Goal: Task Accomplishment & Management: Manage account settings

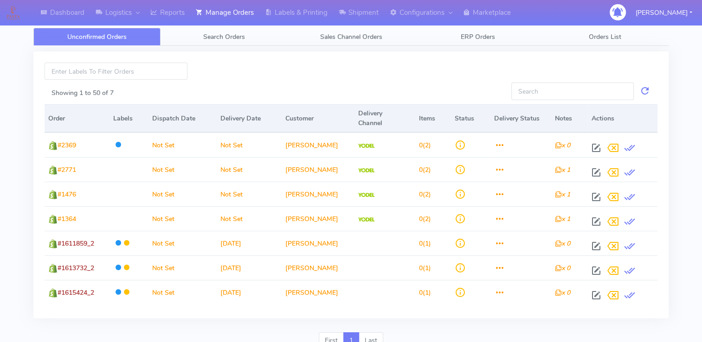
click at [419, 70] on div at bounding box center [351, 71] width 314 height 17
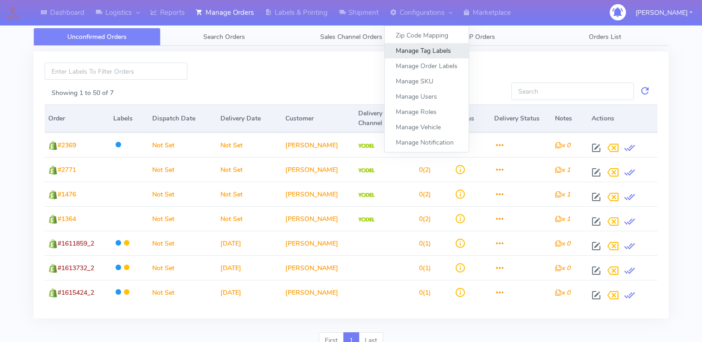
click at [431, 51] on link "Manage Tag Labels" at bounding box center [426, 50] width 84 height 15
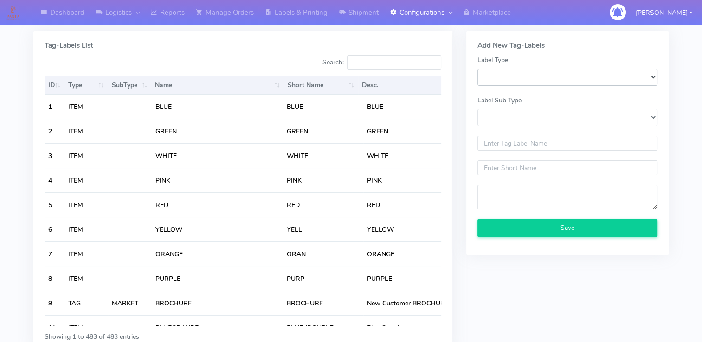
click at [582, 80] on select "SKU_LABEL ITEM ADD_ON ALERT TAG" at bounding box center [567, 77] width 180 height 17
select select "SKU_LABEL"
click at [477, 69] on select "SKU_LABEL ITEM ADD_ON ALERT TAG" at bounding box center [567, 77] width 180 height 17
select select
click at [542, 114] on select "SKU_LABEL" at bounding box center [567, 117] width 180 height 17
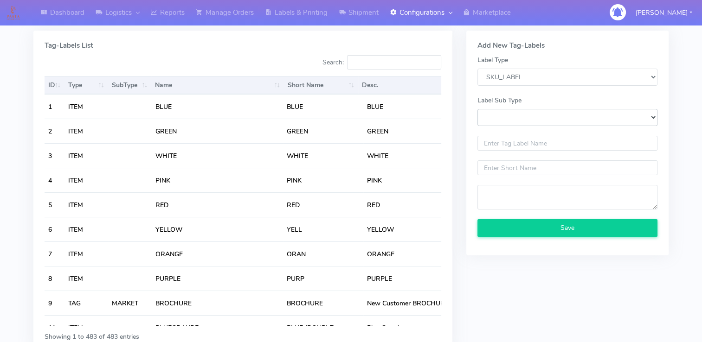
click at [542, 114] on select "SKU_LABEL" at bounding box center [567, 117] width 180 height 17
click at [547, 81] on select "SKU_LABEL ITEM ADD_ON ALERT TAG" at bounding box center [567, 77] width 180 height 17
select select "ITEM"
click at [477, 69] on select "SKU_LABEL ITEM ADD_ON ALERT TAG" at bounding box center [567, 77] width 180 height 17
select select
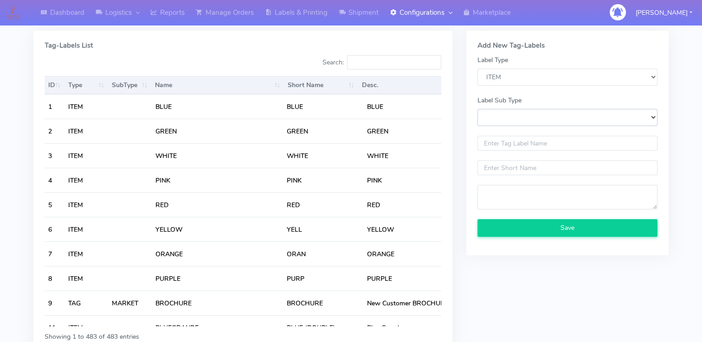
click at [521, 118] on select "Label Sub Type" at bounding box center [567, 117] width 180 height 17
click at [522, 118] on select "Label Sub Type" at bounding box center [567, 117] width 180 height 17
